Goal: Transaction & Acquisition: Purchase product/service

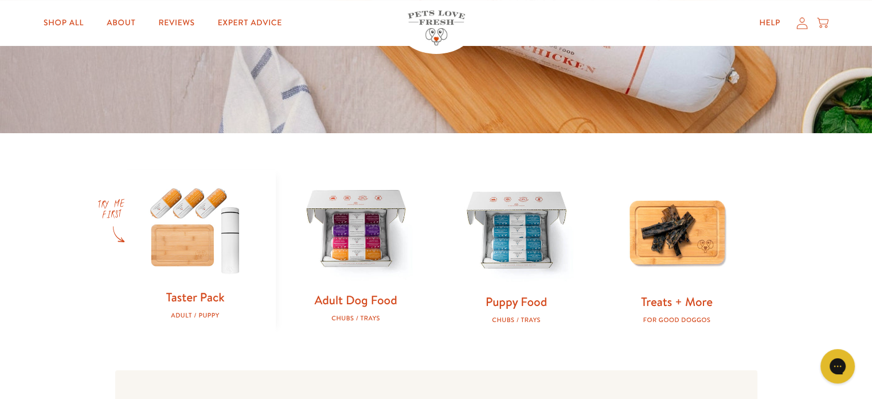
click at [346, 295] on link "Adult Dog Food" at bounding box center [355, 299] width 83 height 17
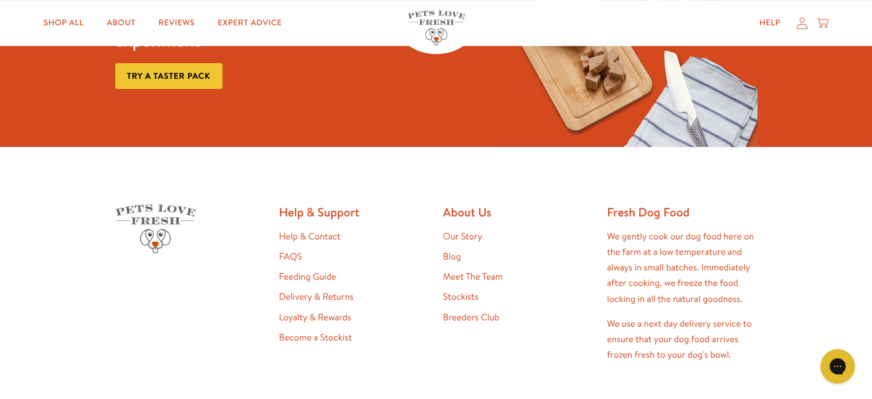
scroll to position [537, 0]
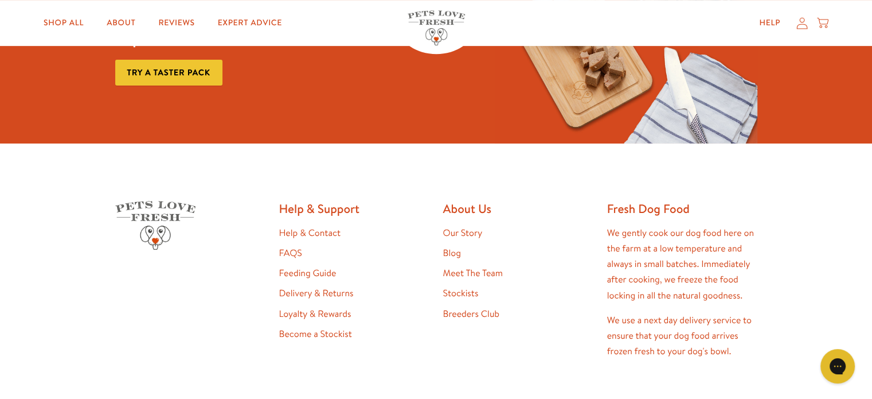
click at [305, 293] on link "Delivery & Returns" at bounding box center [316, 293] width 75 height 13
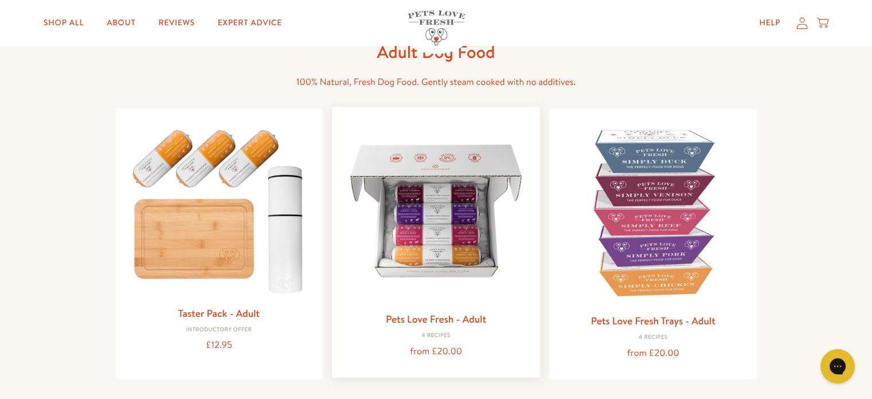
scroll to position [101, 0]
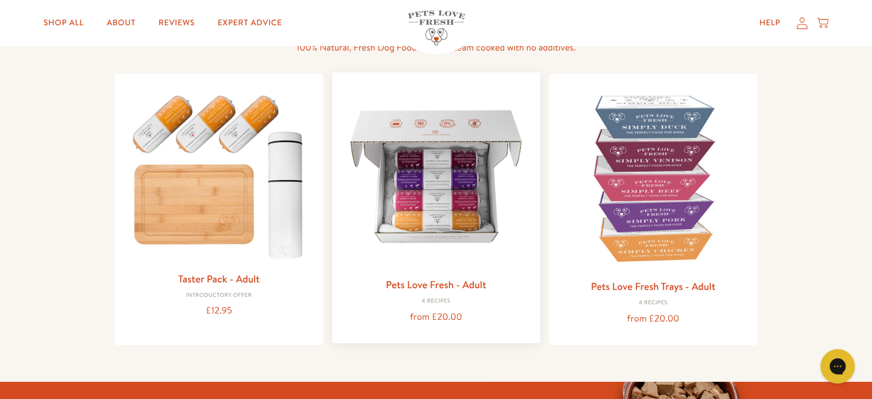
click at [422, 280] on link "Pets Love Fresh - Adult" at bounding box center [436, 284] width 100 height 14
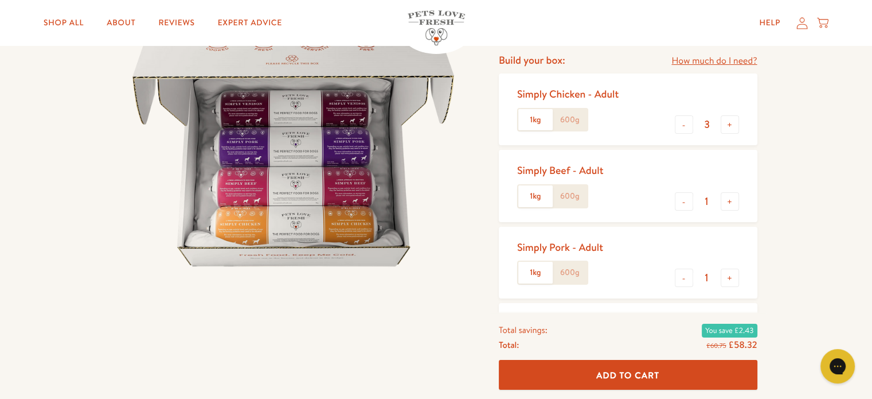
scroll to position [142, 0]
click at [681, 126] on button "-" at bounding box center [684, 125] width 18 height 18
type input "1"
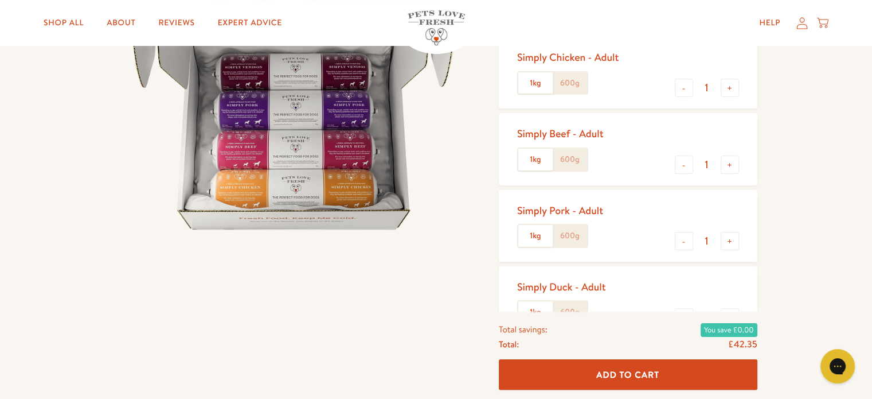
scroll to position [0, 0]
